Goal: Task Accomplishment & Management: Complete application form

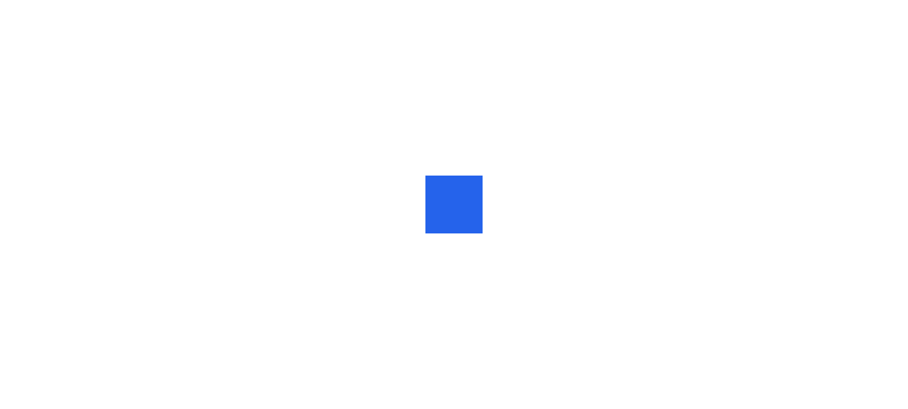
click at [747, 25] on div at bounding box center [454, 204] width 908 height 409
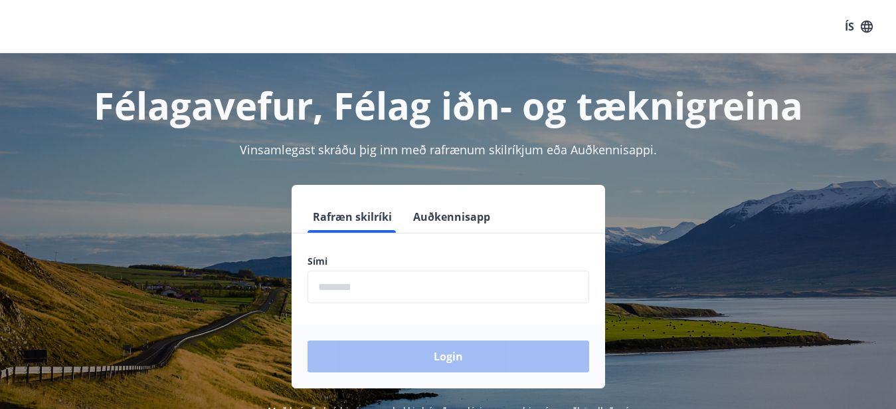
click at [365, 292] on input "phone" at bounding box center [449, 286] width 282 height 33
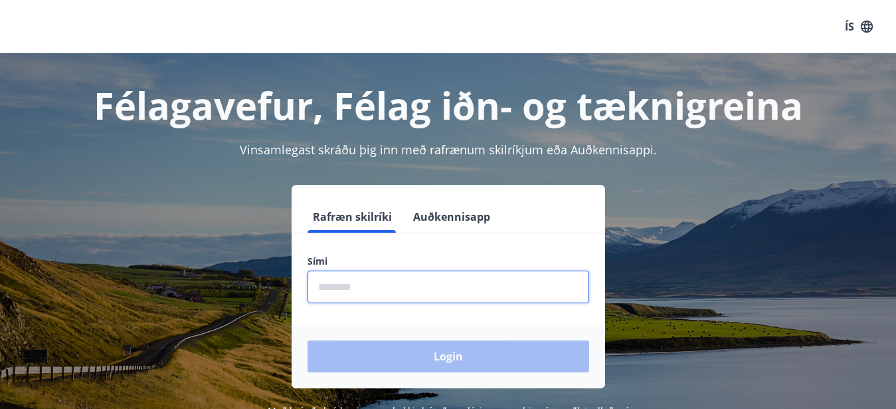
click at [364, 292] on input "phone" at bounding box center [449, 286] width 282 height 33
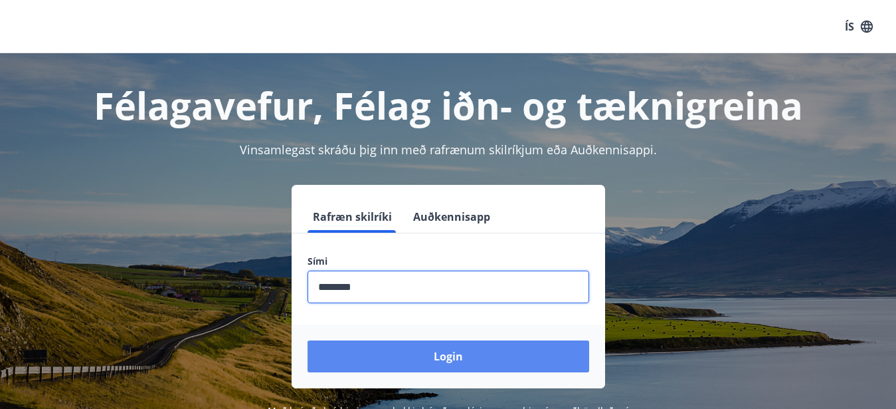
type input "********"
click at [407, 353] on button "Login" at bounding box center [449, 356] width 282 height 32
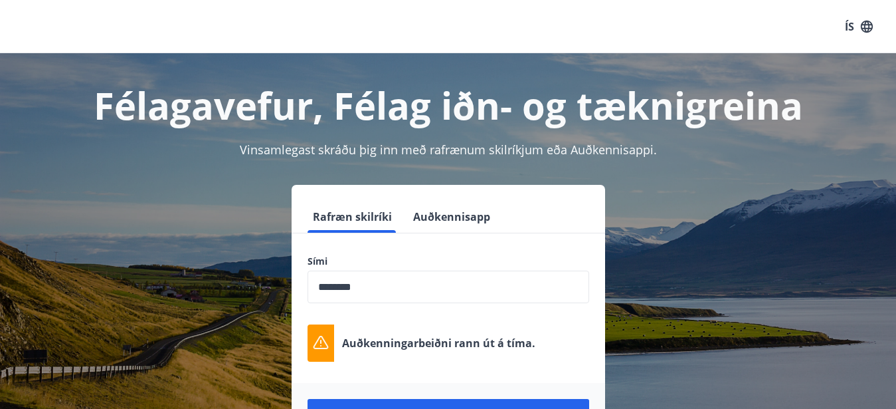
scroll to position [68, 0]
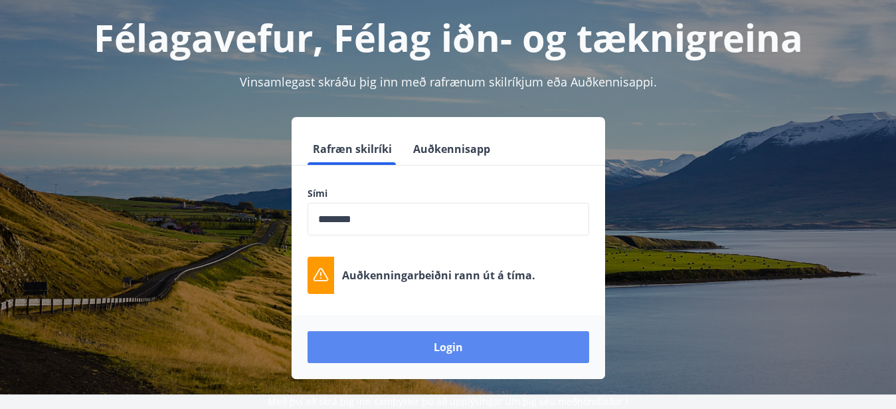
click at [439, 351] on button "Login" at bounding box center [449, 347] width 282 height 32
